Goal: Information Seeking & Learning: Find specific fact

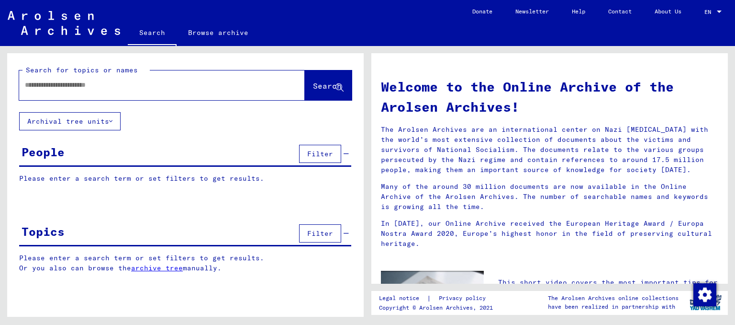
click at [84, 87] on input "text" at bounding box center [150, 85] width 251 height 10
type input "**********"
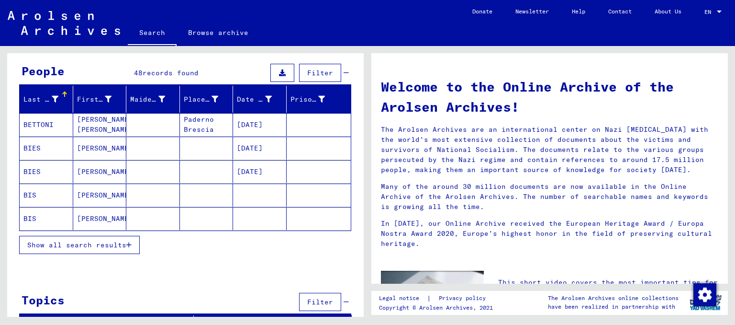
scroll to position [81, 0]
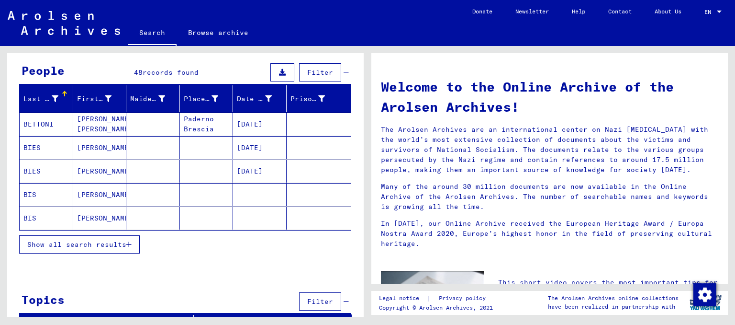
click at [105, 243] on span "Show all search results" at bounding box center [76, 244] width 99 height 9
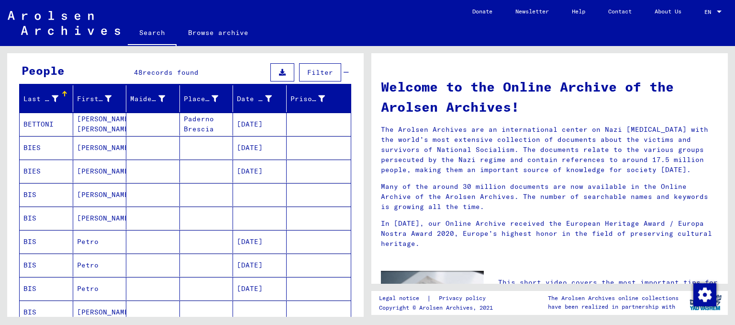
click at [96, 175] on mat-cell "[PERSON_NAME]" at bounding box center [100, 170] width 54 height 23
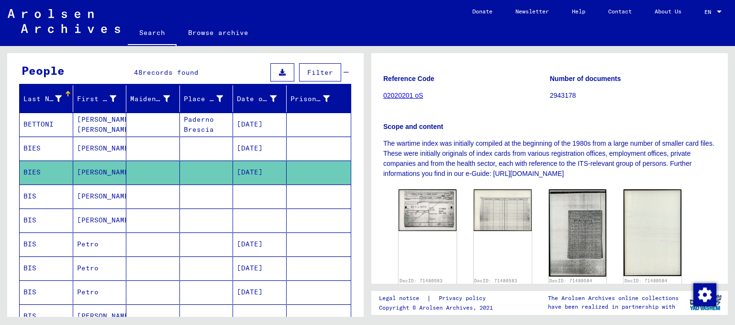
scroll to position [159, 0]
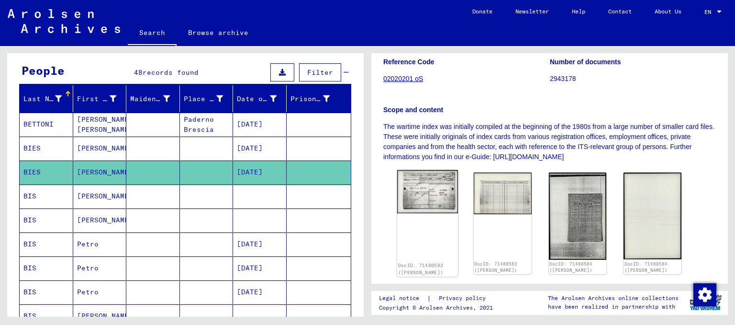
click at [424, 187] on img at bounding box center [427, 192] width 61 height 44
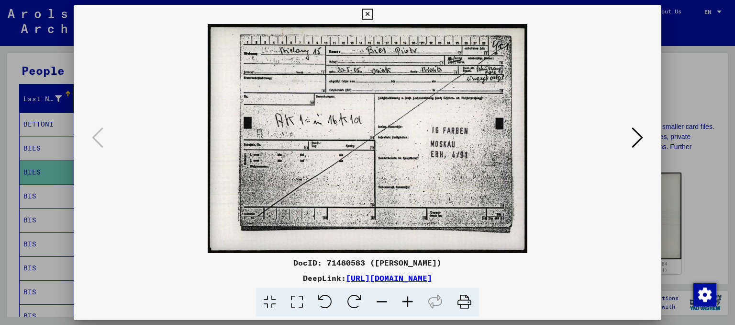
click at [633, 132] on icon at bounding box center [637, 137] width 11 height 23
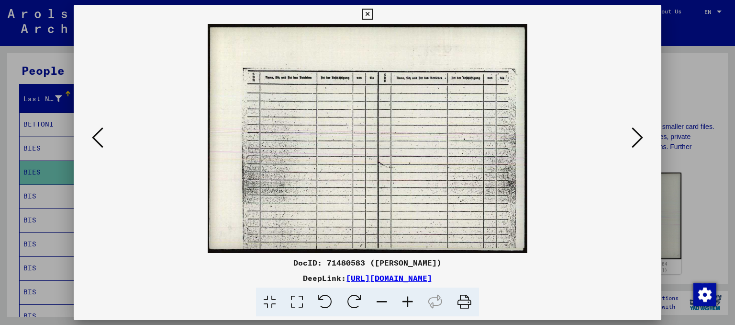
click at [633, 132] on icon at bounding box center [637, 137] width 11 height 23
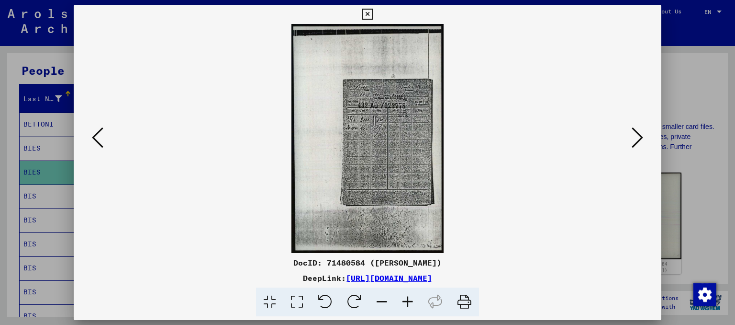
click at [633, 132] on icon at bounding box center [637, 137] width 11 height 23
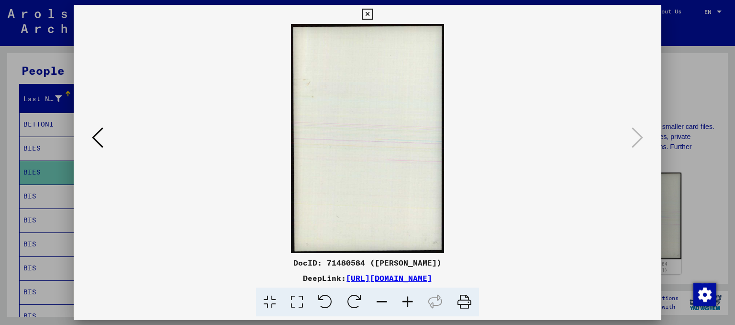
click at [100, 139] on icon at bounding box center [97, 137] width 11 height 23
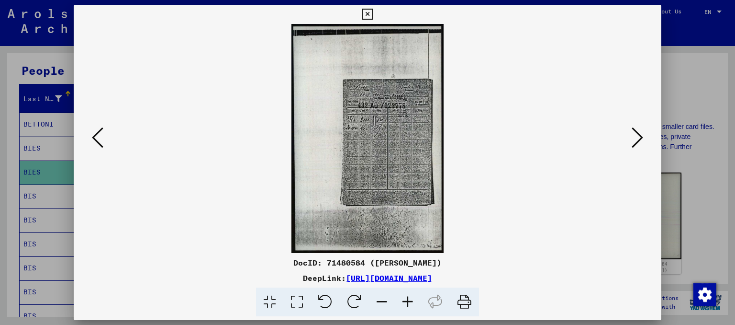
click at [406, 301] on icon at bounding box center [408, 301] width 26 height 29
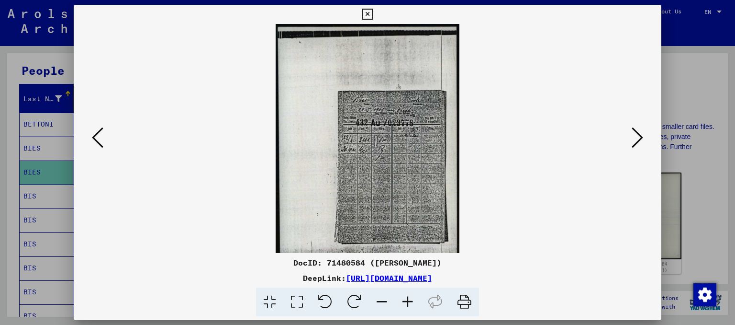
click at [406, 301] on icon at bounding box center [408, 301] width 26 height 29
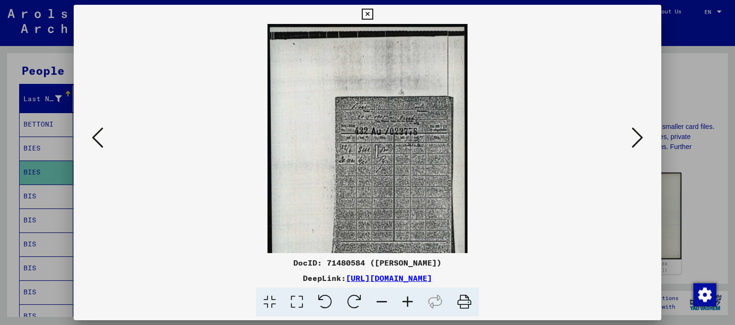
click at [406, 301] on icon at bounding box center [408, 301] width 26 height 29
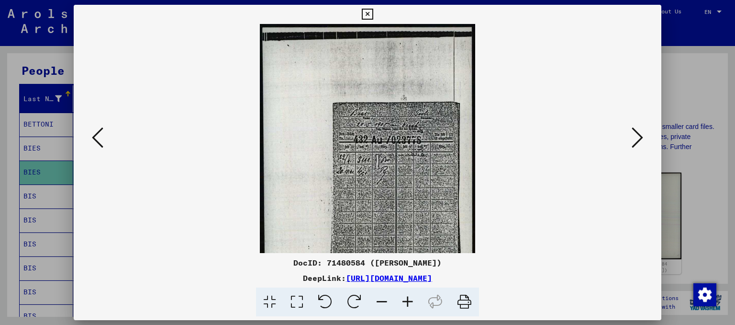
click at [406, 301] on icon at bounding box center [408, 301] width 26 height 29
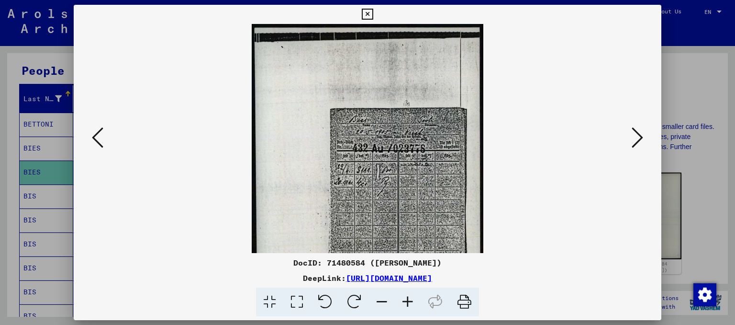
click at [406, 301] on icon at bounding box center [408, 301] width 26 height 29
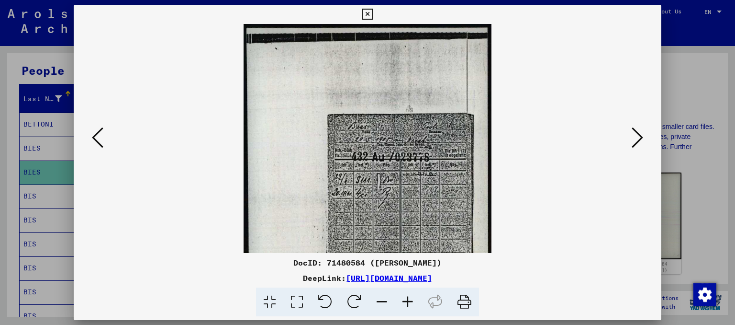
click at [406, 301] on icon at bounding box center [408, 301] width 26 height 29
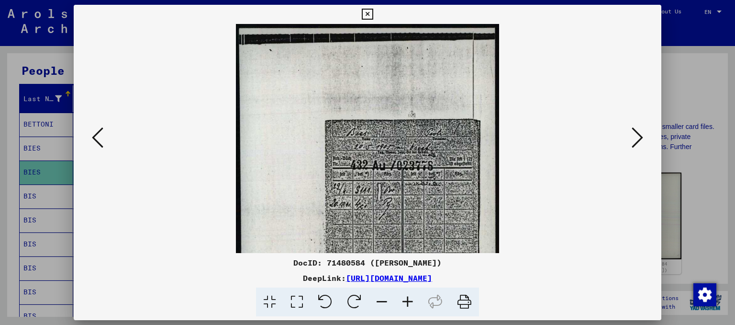
click at [406, 301] on icon at bounding box center [408, 301] width 26 height 29
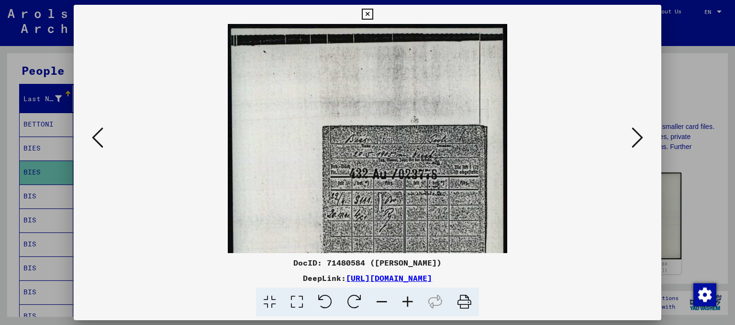
click at [406, 301] on icon at bounding box center [408, 301] width 26 height 29
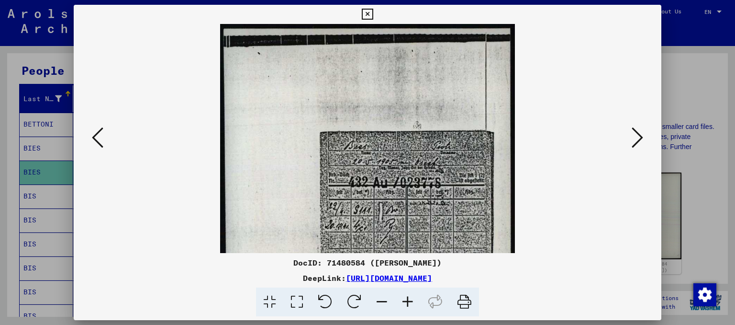
click at [406, 301] on icon at bounding box center [408, 301] width 26 height 29
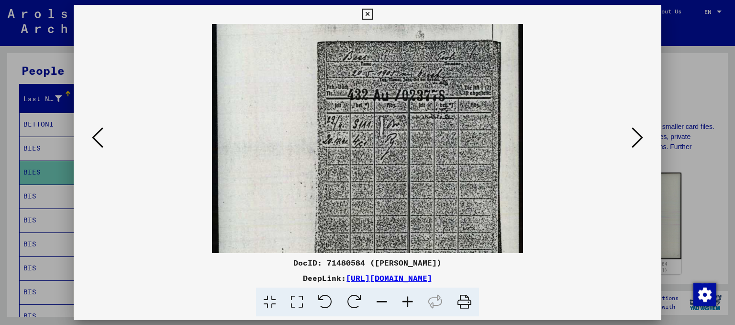
scroll to position [98, 0]
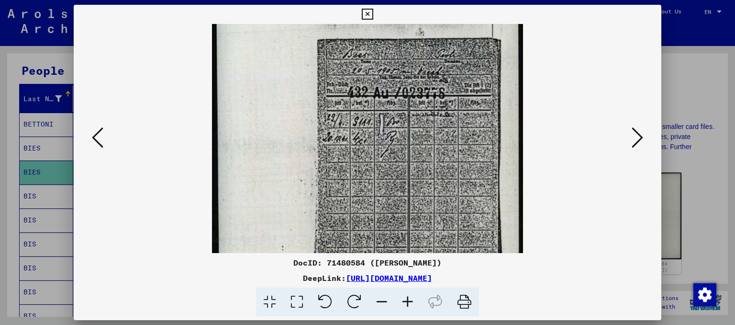
drag, startPoint x: 386, startPoint y: 224, endPoint x: 357, endPoint y: 127, distance: 101.0
click at [357, 127] on img at bounding box center [367, 160] width 311 height 468
click at [90, 138] on button at bounding box center [97, 137] width 17 height 27
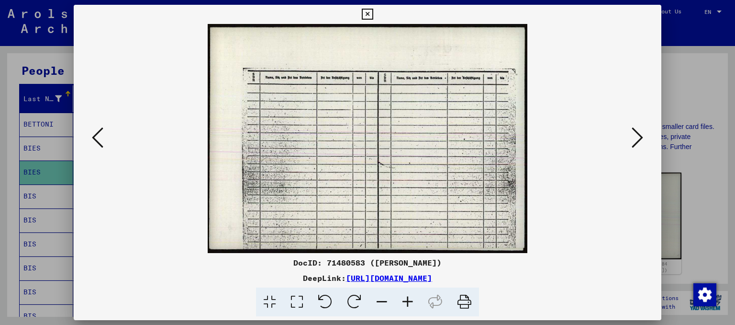
click at [94, 141] on icon at bounding box center [97, 137] width 11 height 23
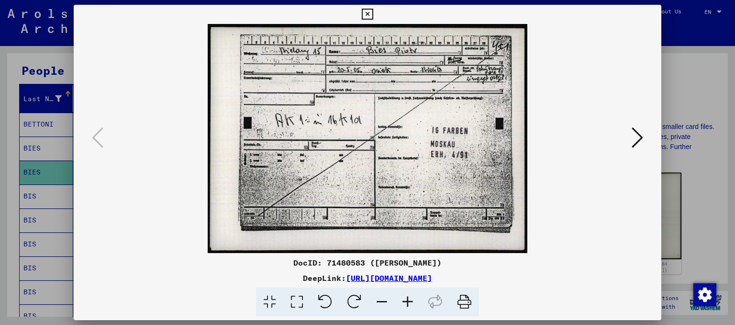
click at [366, 12] on icon at bounding box center [367, 14] width 11 height 11
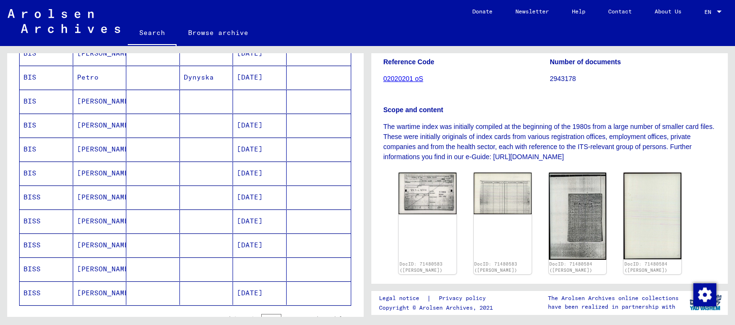
scroll to position [490, 0]
